Goal: Transaction & Acquisition: Book appointment/travel/reservation

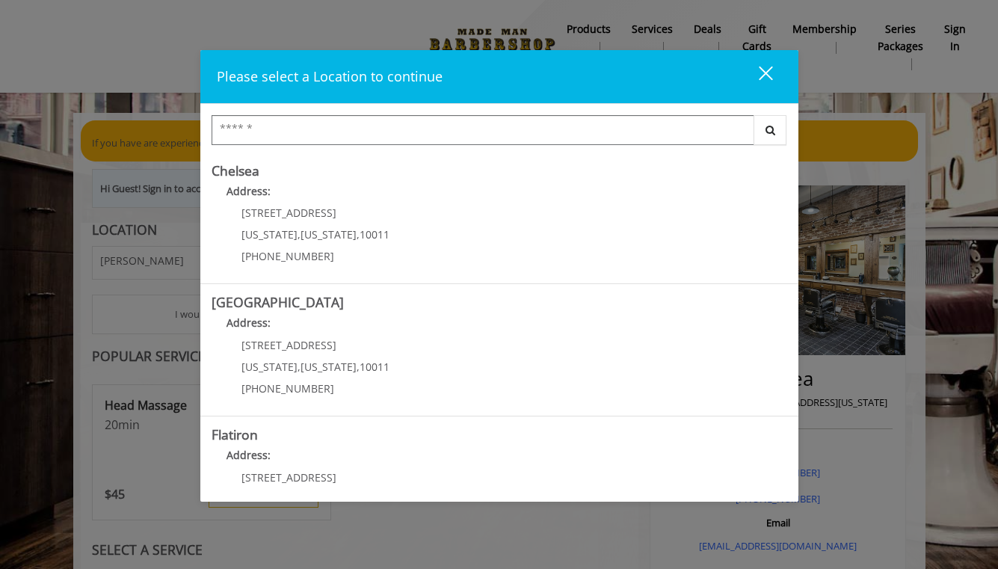
scroll to position [134, 0]
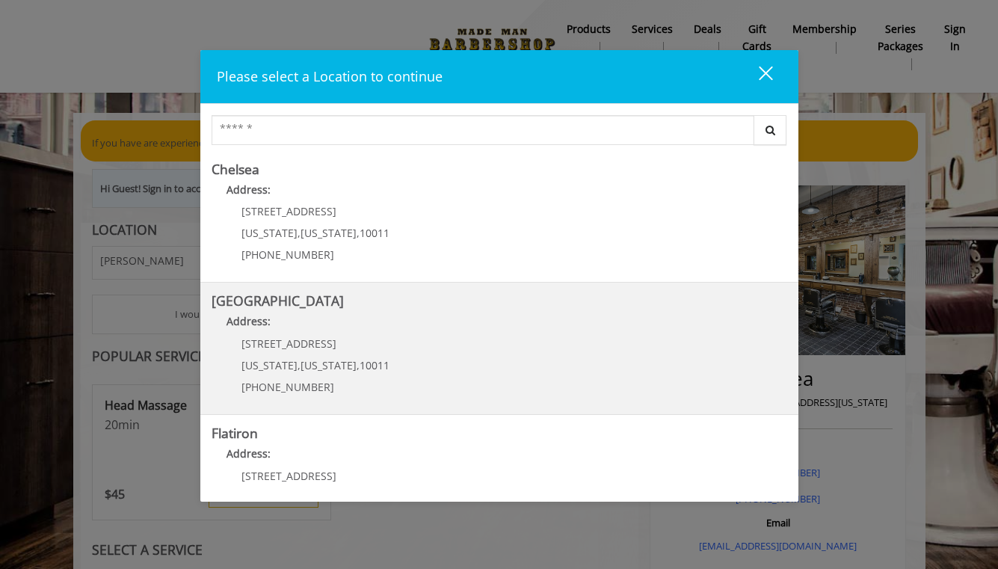
click at [258, 345] on span "[STREET_ADDRESS]" at bounding box center [289, 344] width 95 height 14
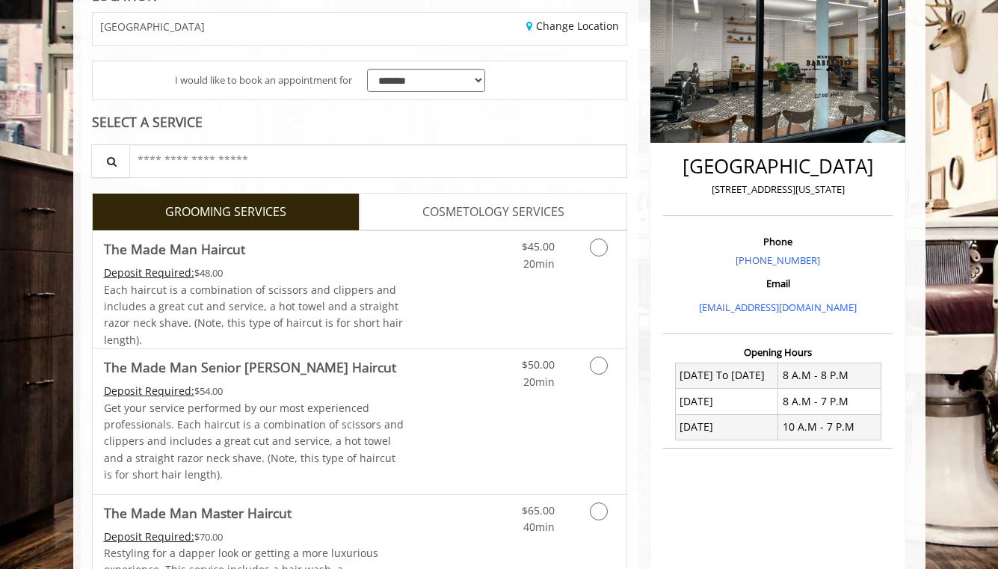
scroll to position [238, 0]
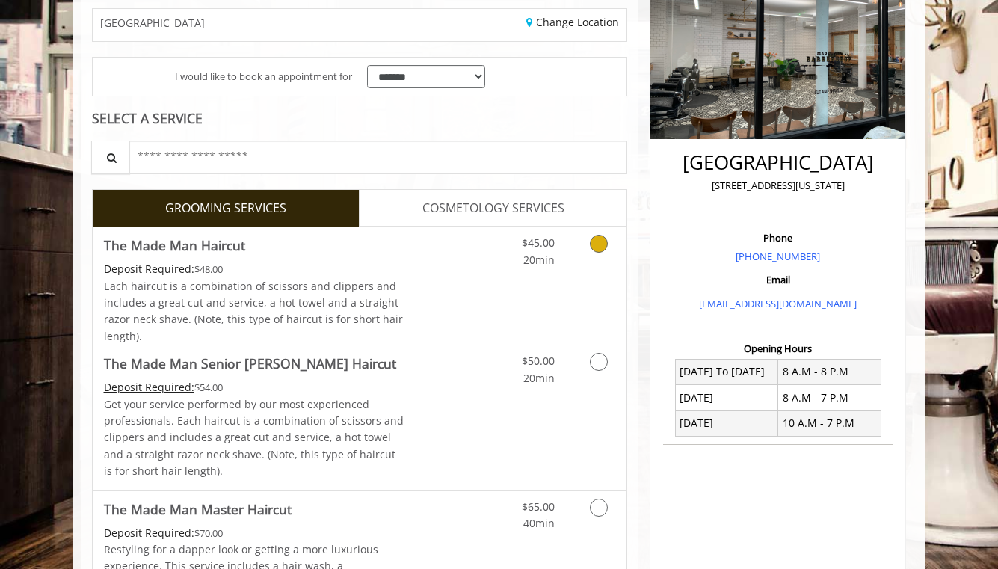
click at [598, 238] on icon "Grooming services" at bounding box center [599, 244] width 18 height 18
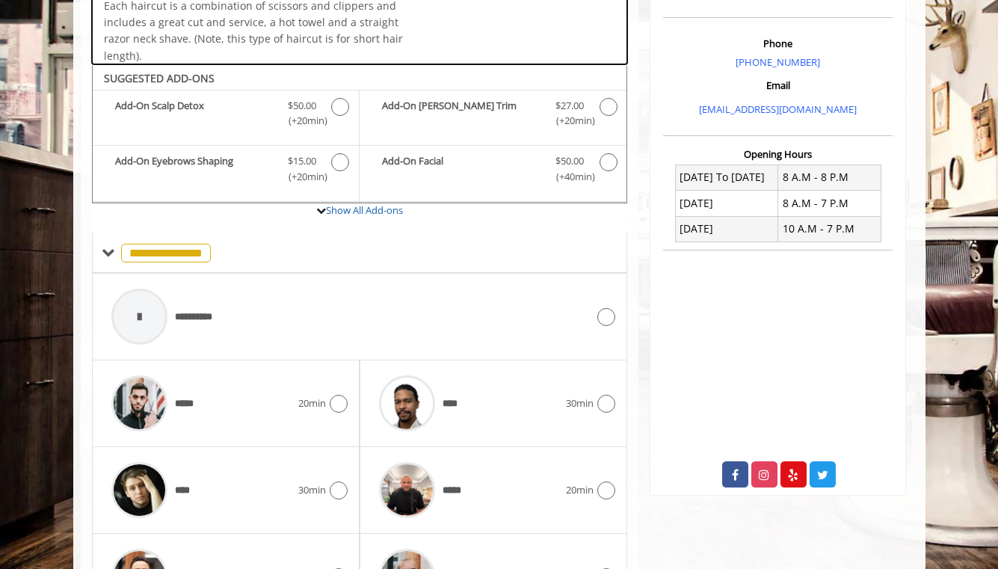
scroll to position [493, 0]
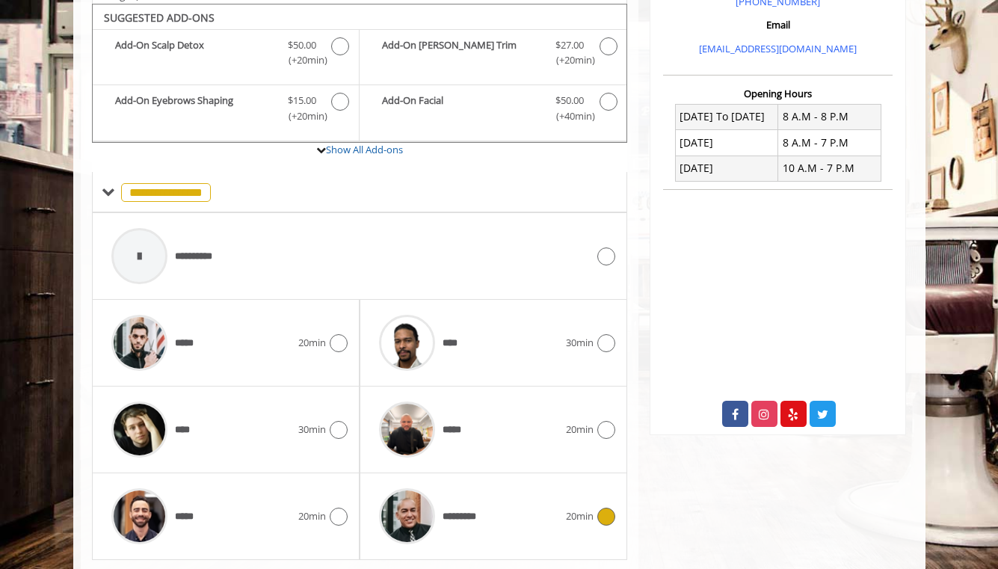
click at [489, 515] on div "*********" at bounding box center [469, 516] width 194 height 71
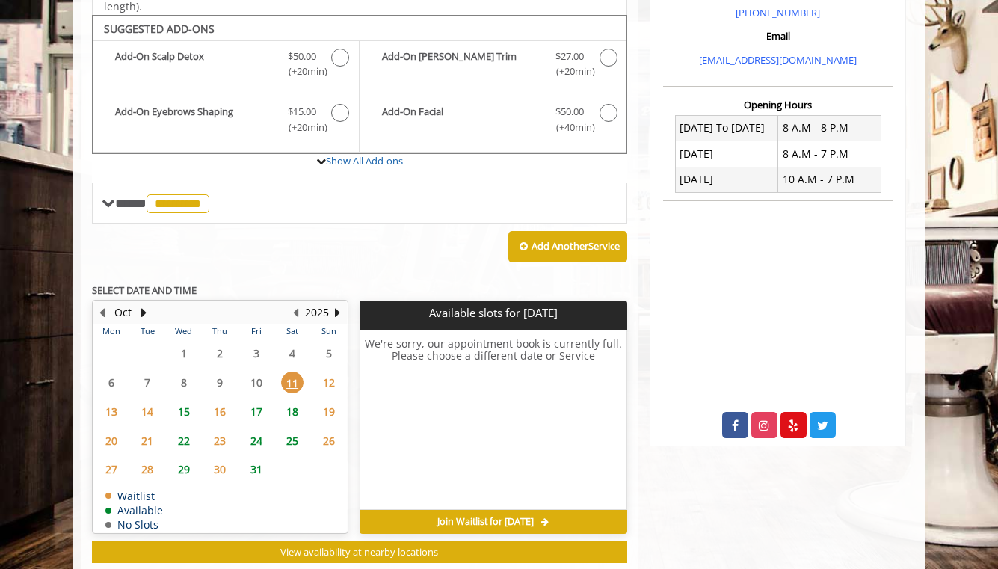
scroll to position [494, 0]
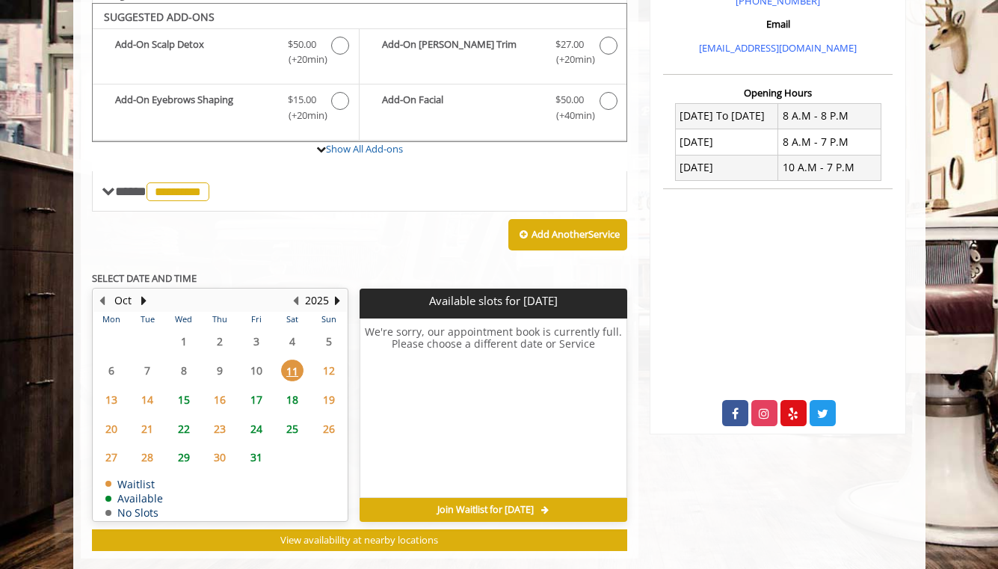
click at [325, 365] on span "12" at bounding box center [329, 371] width 22 height 22
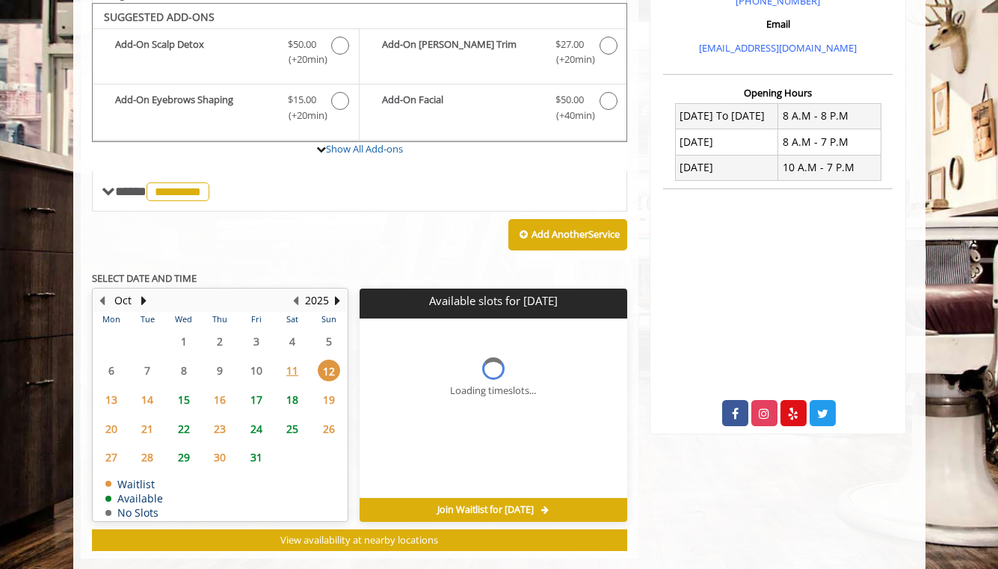
scroll to position [513, 0]
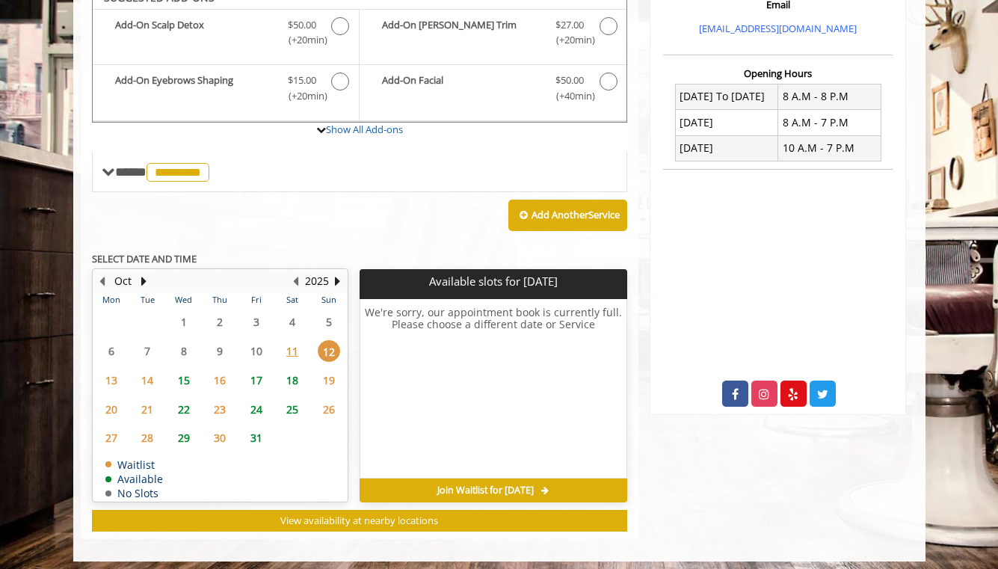
click at [115, 379] on span "13" at bounding box center [111, 380] width 22 height 22
click at [146, 374] on span "14" at bounding box center [147, 380] width 22 height 22
click at [187, 375] on span "15" at bounding box center [184, 380] width 22 height 22
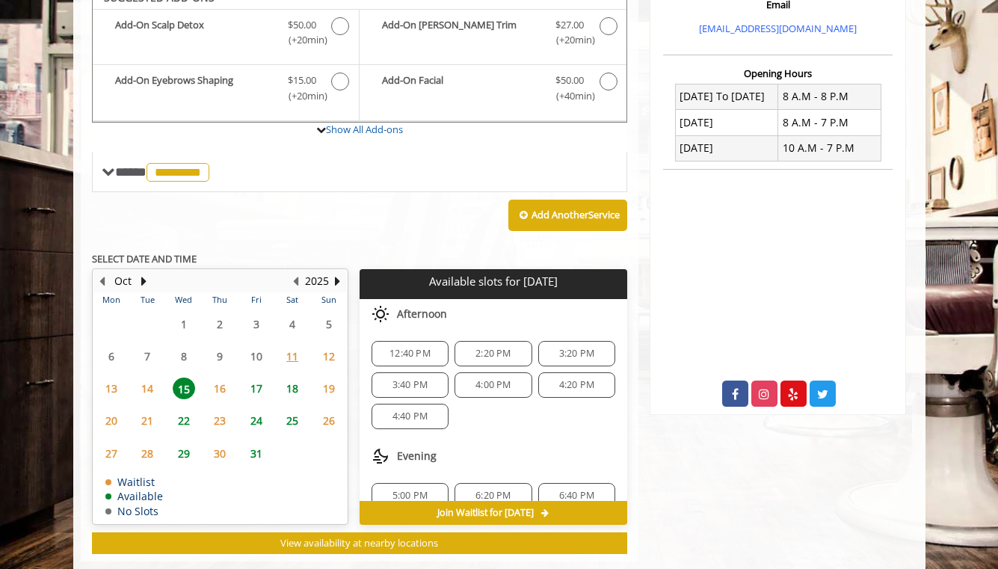
scroll to position [536, 0]
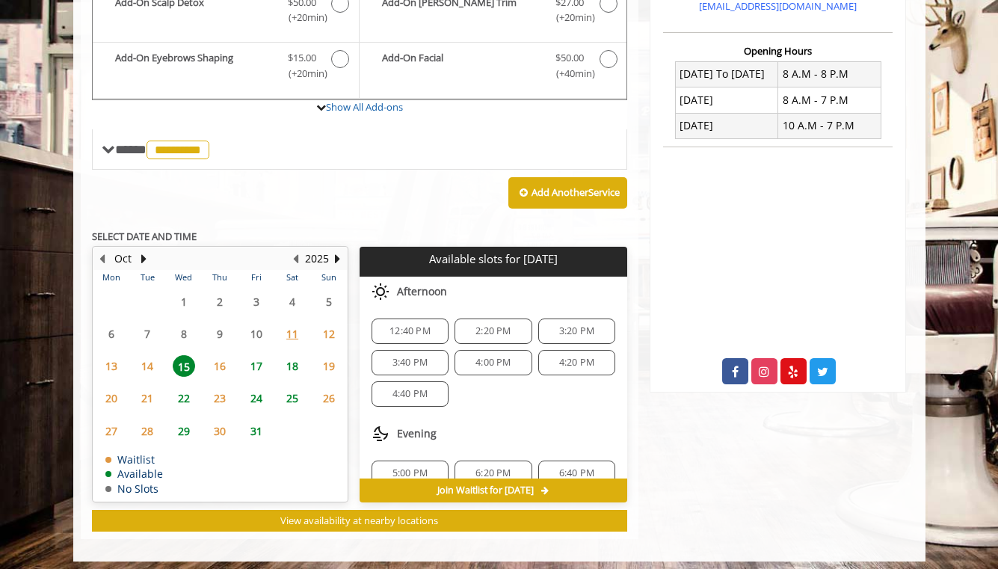
click at [328, 329] on span "12" at bounding box center [329, 334] width 22 height 22
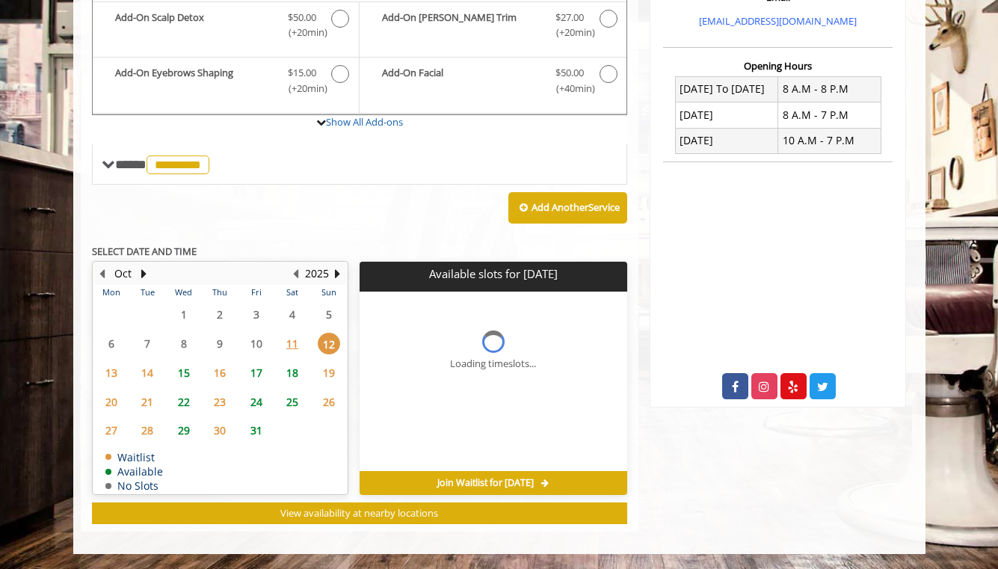
scroll to position [513, 0]
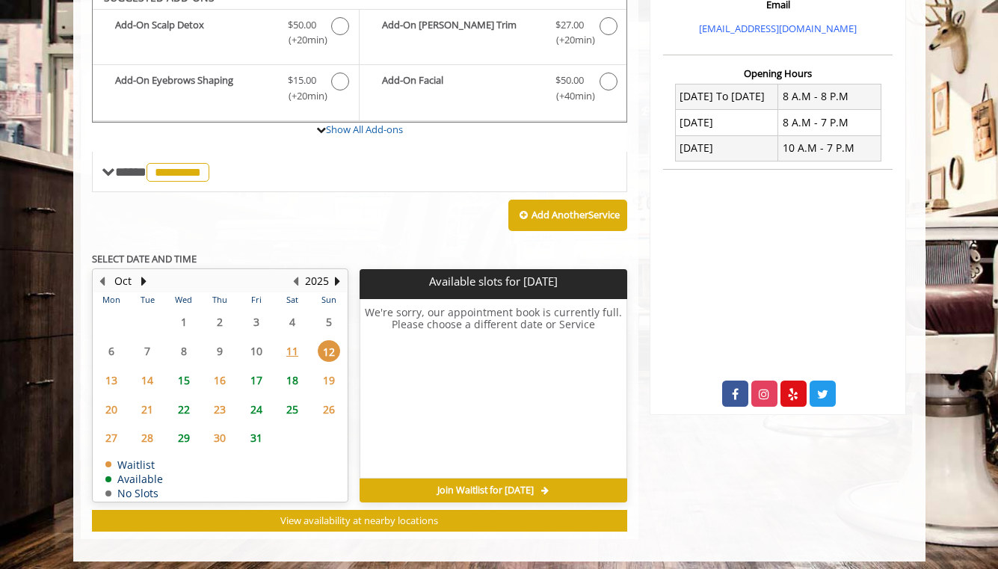
click at [108, 372] on span "13" at bounding box center [111, 380] width 22 height 22
click at [147, 372] on span "14" at bounding box center [147, 380] width 22 height 22
click at [181, 375] on span "15" at bounding box center [184, 380] width 22 height 22
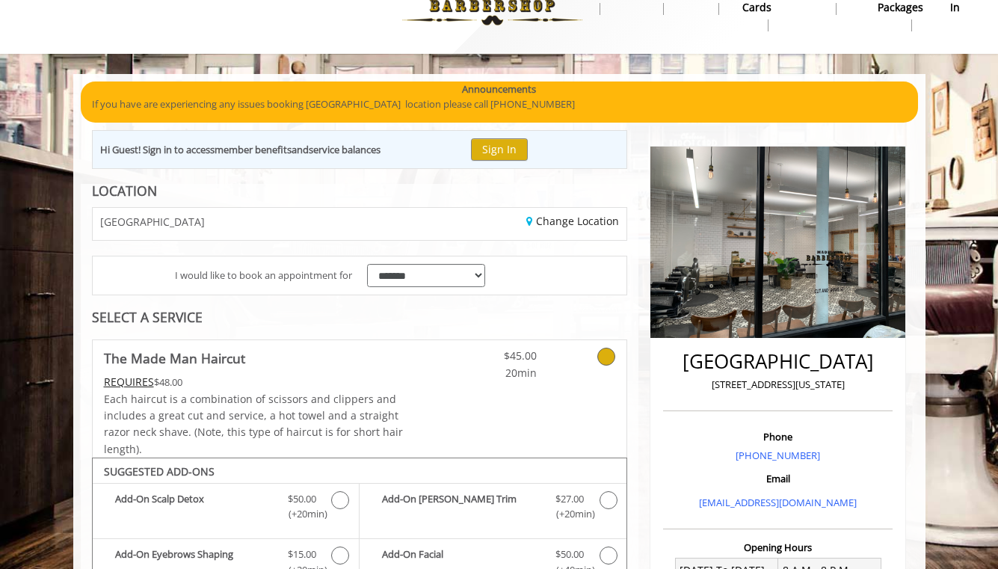
scroll to position [40, 0]
